Goal: Task Accomplishment & Management: Manage account settings

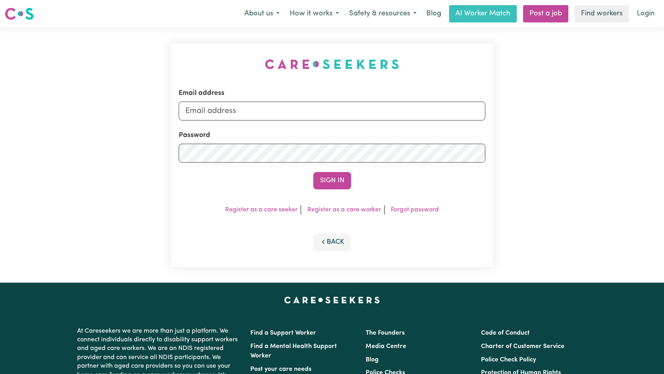
click at [288, 115] on input "Email address" at bounding box center [332, 111] width 307 height 19
type input "[EMAIL_ADDRESS][DOMAIN_NAME]"
drag, startPoint x: 310, startPoint y: 170, endPoint x: 315, endPoint y: 171, distance: 5.4
click at [310, 170] on form "Email address [EMAIL_ADDRESS][DOMAIN_NAME] Password Sign In" at bounding box center [332, 138] width 307 height 101
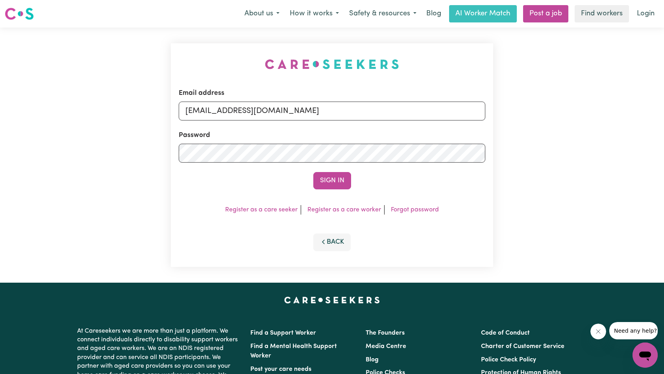
click at [325, 175] on button "Sign In" at bounding box center [332, 180] width 38 height 17
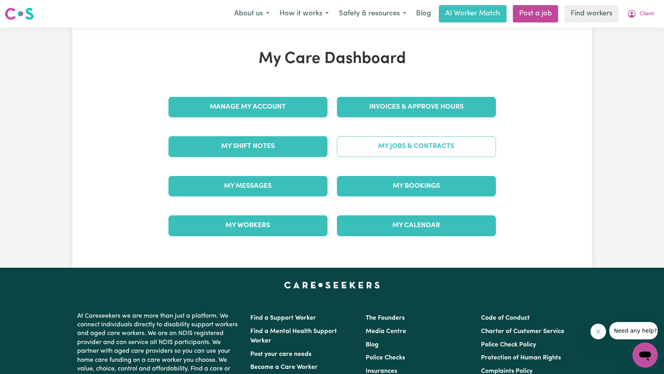
click at [425, 151] on link "My Jobs & Contracts" at bounding box center [416, 146] width 159 height 20
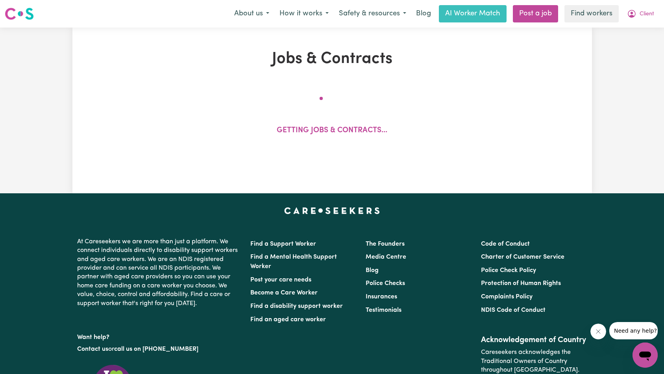
click at [600, 332] on icon "Close message from company" at bounding box center [597, 331] width 6 height 6
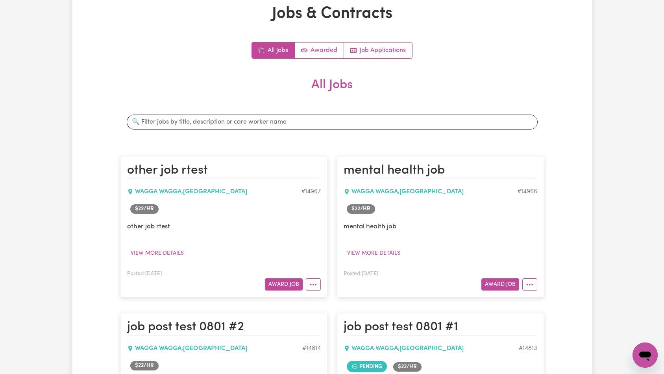
scroll to position [222, 0]
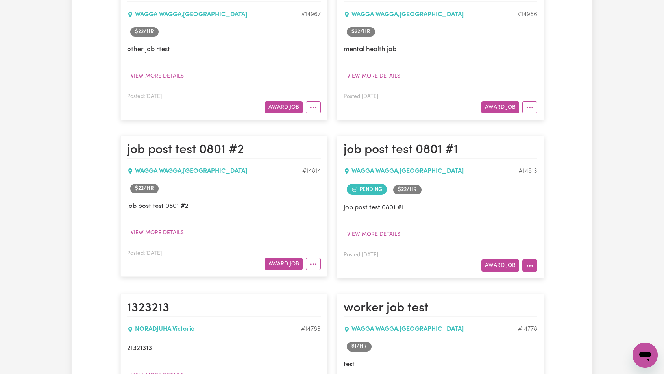
click at [528, 267] on icon "More options" at bounding box center [530, 266] width 8 height 8
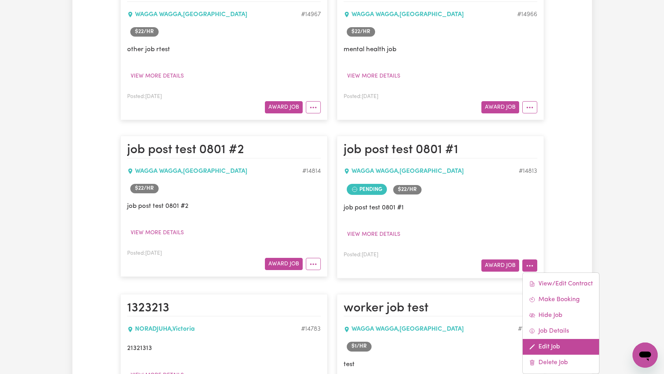
click at [554, 343] on link "Edit Job" at bounding box center [560, 347] width 76 height 16
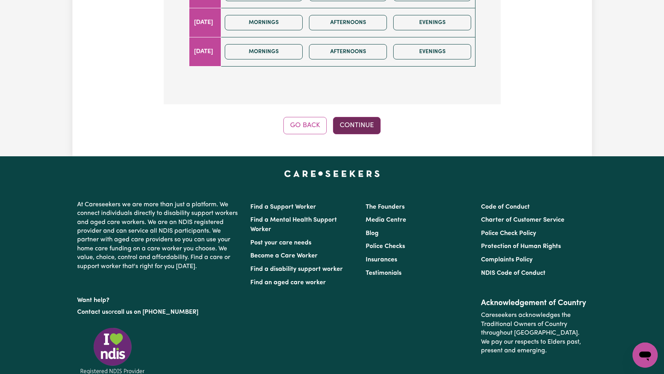
click at [366, 122] on button "Continue" at bounding box center [357, 125] width 48 height 17
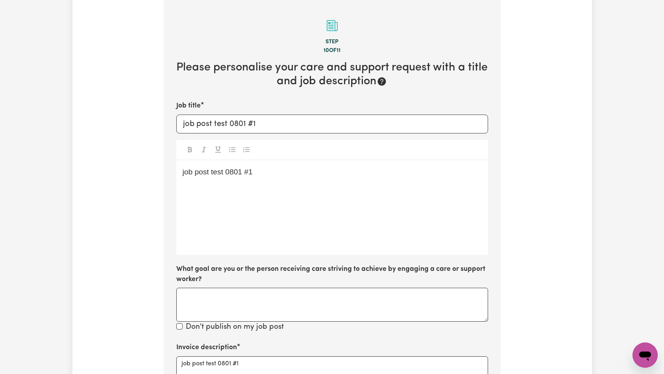
click at [339, 195] on div "job post test 0801 #1" at bounding box center [332, 207] width 312 height 94
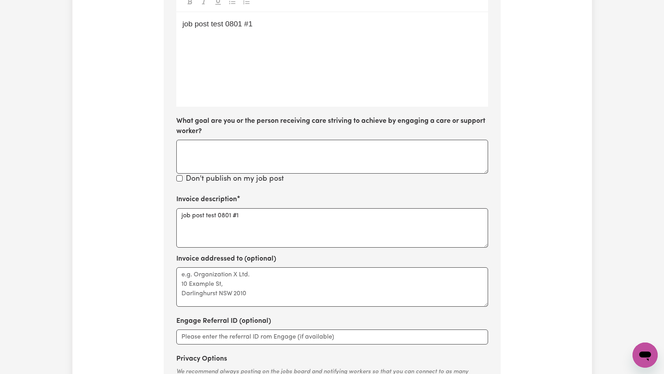
scroll to position [254, 0]
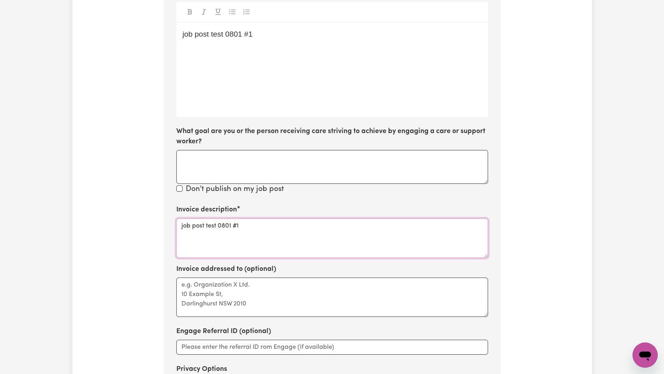
click at [281, 230] on textarea "job post test 0801 #1" at bounding box center [332, 237] width 312 height 39
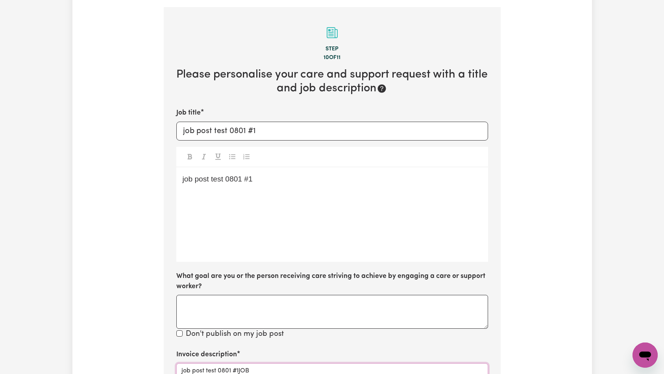
scroll to position [182, 0]
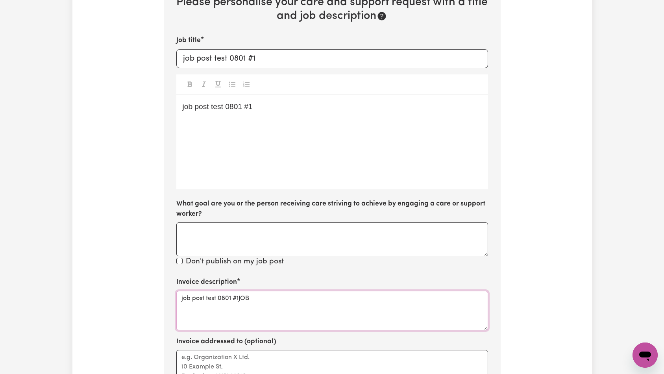
click at [180, 297] on textarea "job post test 0801 #1JOB" at bounding box center [332, 310] width 312 height 39
click at [190, 297] on textarea "JOB DESCRIPTION: job post test 0801 #1JOB" at bounding box center [332, 310] width 312 height 39
type textarea "INVOICE DESCRIPTION: job post test 0801 #1JOB"
click at [146, 246] on div "Update Job Post job post test 0801 #1 Step 10 of 11 Please personalise your car…" at bounding box center [331, 206] width 519 height 676
